Goal: Check status: Check status

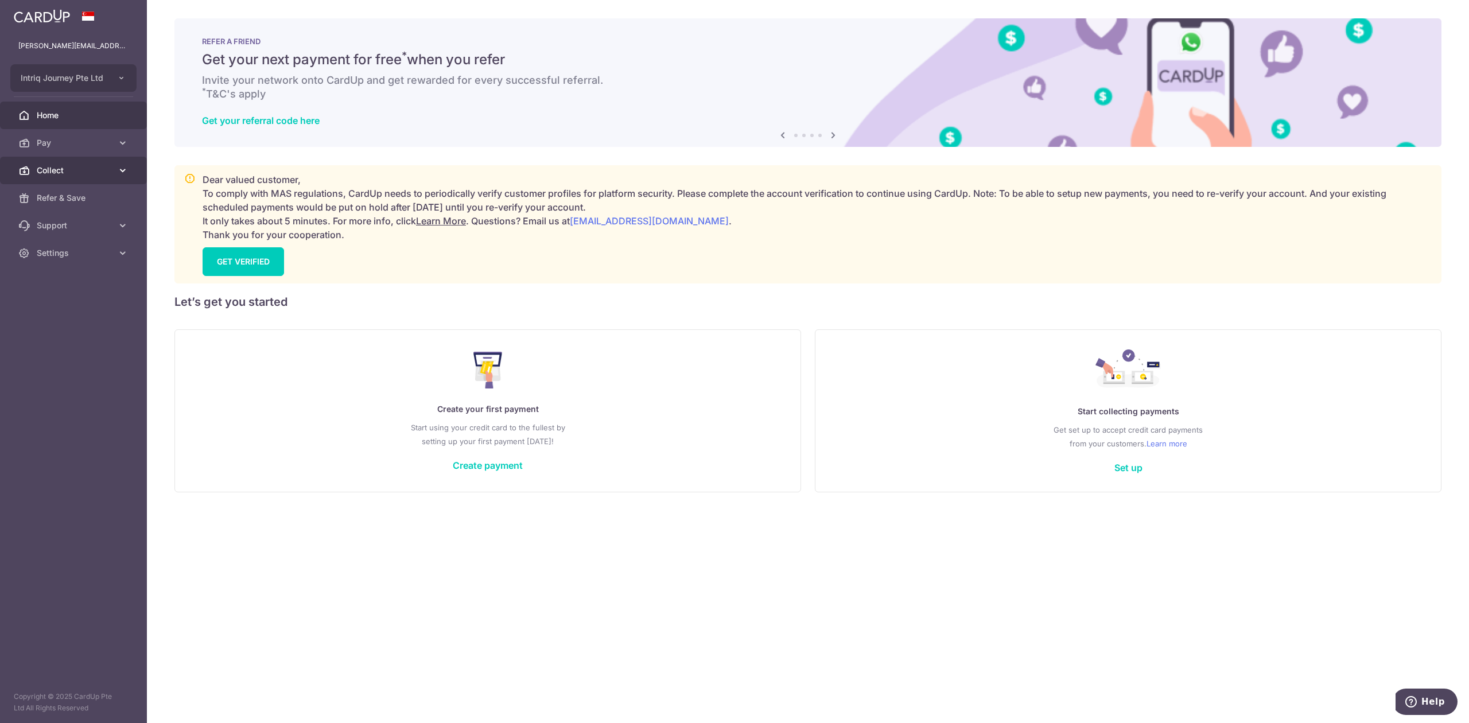
click at [74, 166] on span "Collect" at bounding box center [75, 170] width 76 height 11
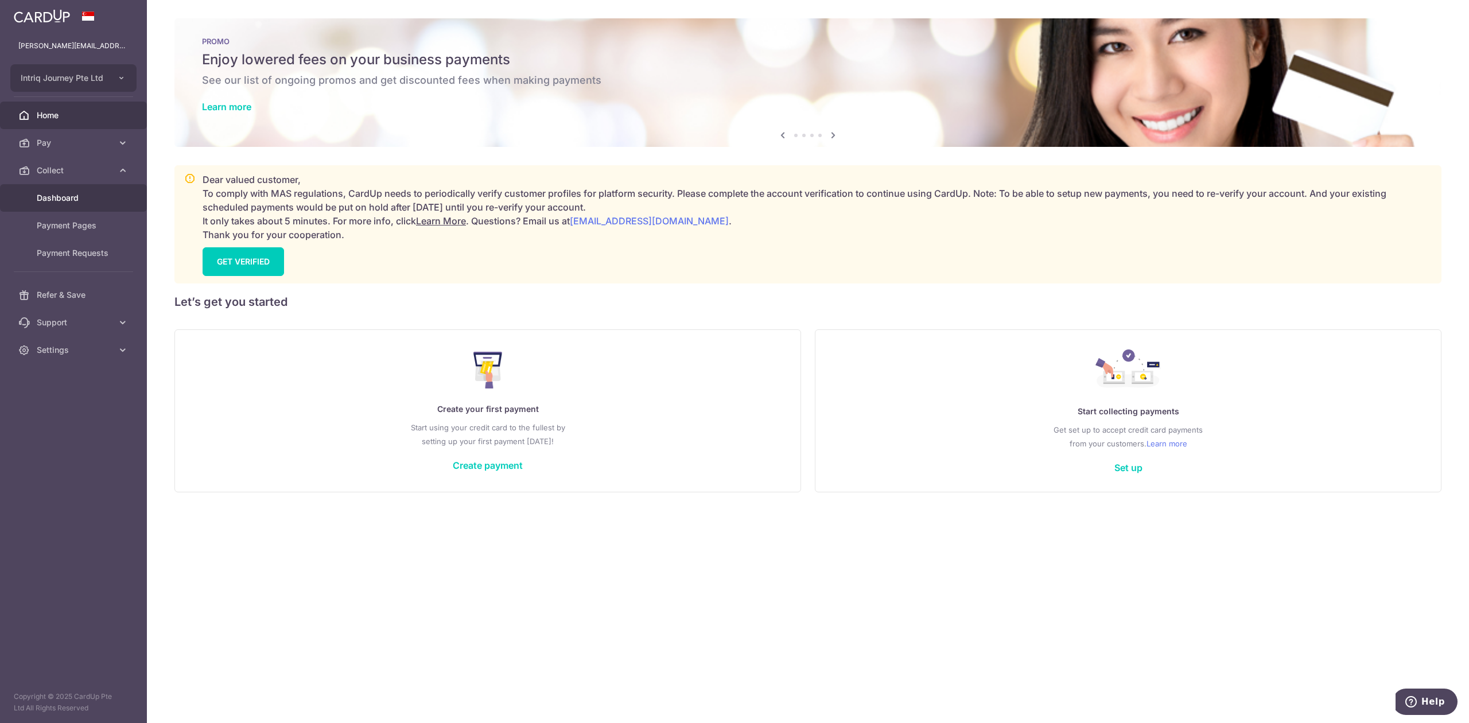
click at [86, 204] on link "Dashboard" at bounding box center [73, 198] width 147 height 28
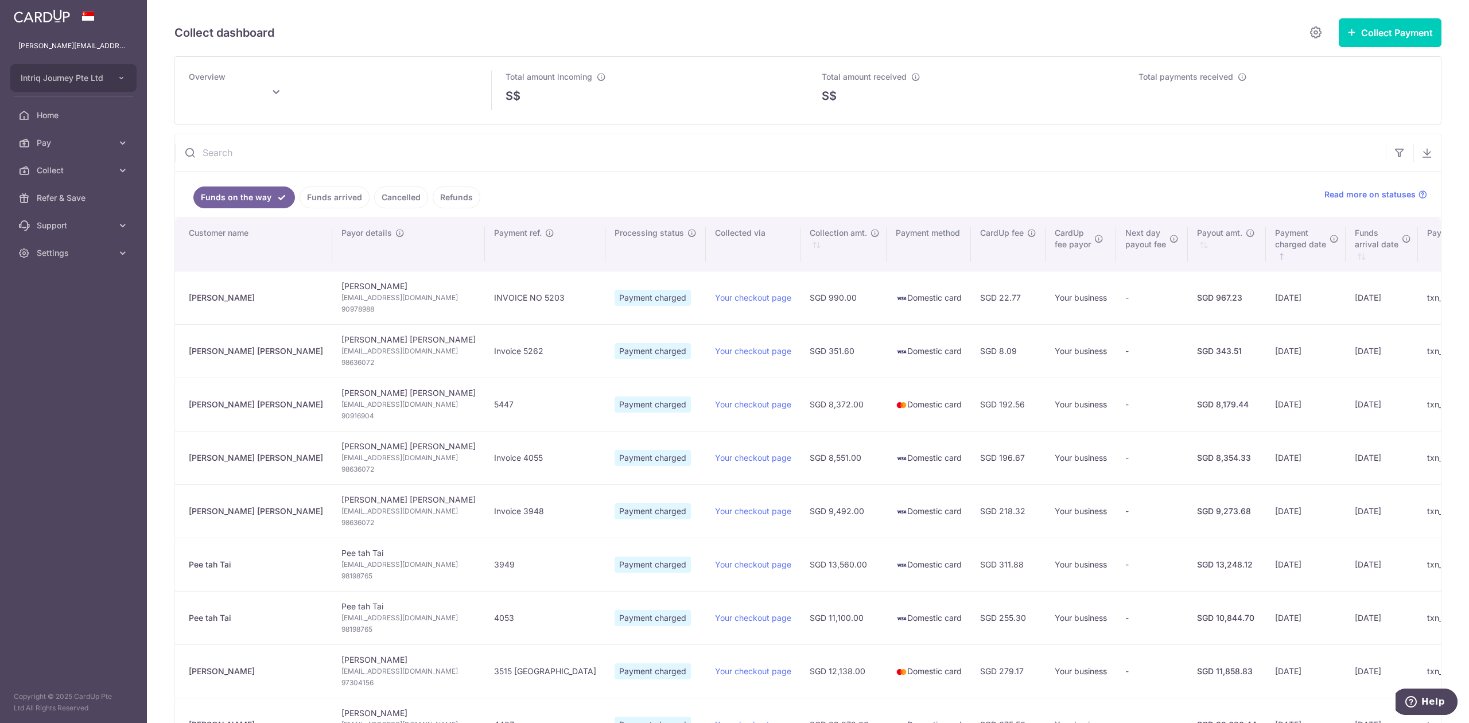
click at [322, 193] on link "Funds arrived" at bounding box center [334, 197] width 70 height 22
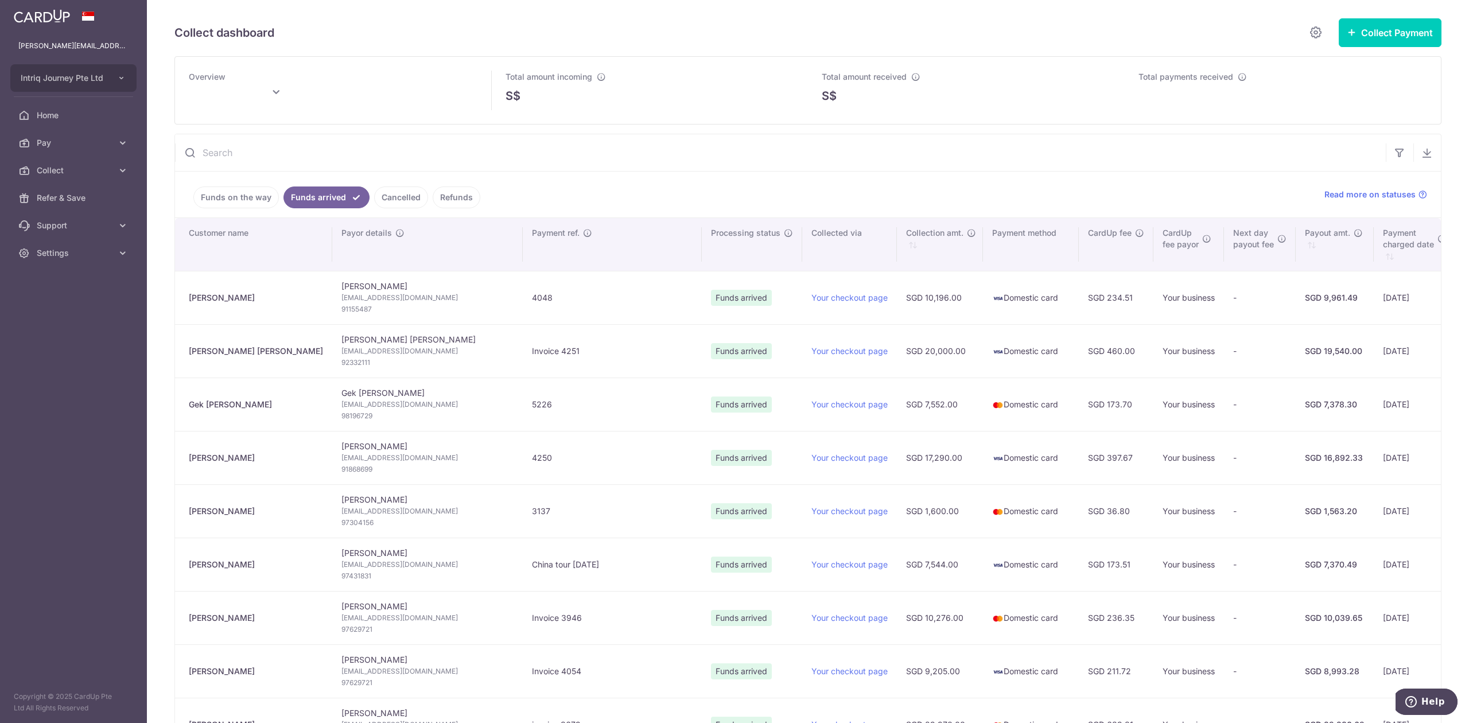
drag, startPoint x: 258, startPoint y: 410, endPoint x: 191, endPoint y: 410, distance: 66.5
click at [191, 410] on td "Gek [PERSON_NAME]" at bounding box center [253, 403] width 157 height 53
copy div "Gek [PERSON_NAME]"
type input "[DATE]"
drag, startPoint x: 258, startPoint y: 350, endPoint x: 179, endPoint y: 356, distance: 78.8
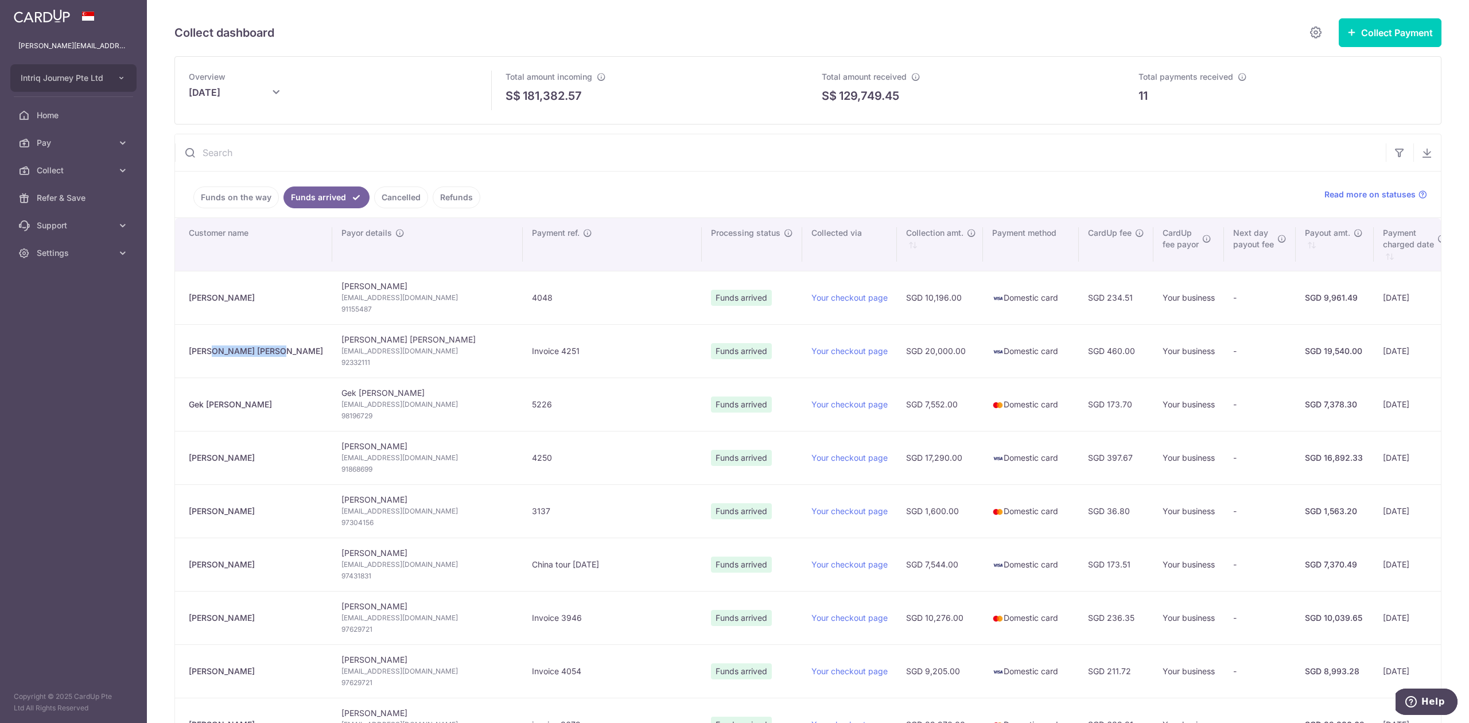
click at [179, 356] on td "[PERSON_NAME] [PERSON_NAME]" at bounding box center [253, 350] width 157 height 53
copy div "[PERSON_NAME] [PERSON_NAME]"
drag, startPoint x: 242, startPoint y: 294, endPoint x: 180, endPoint y: 298, distance: 62.1
click at [180, 298] on td "[PERSON_NAME]" at bounding box center [253, 297] width 157 height 53
copy div "[PERSON_NAME]"
